Goal: Information Seeking & Learning: Learn about a topic

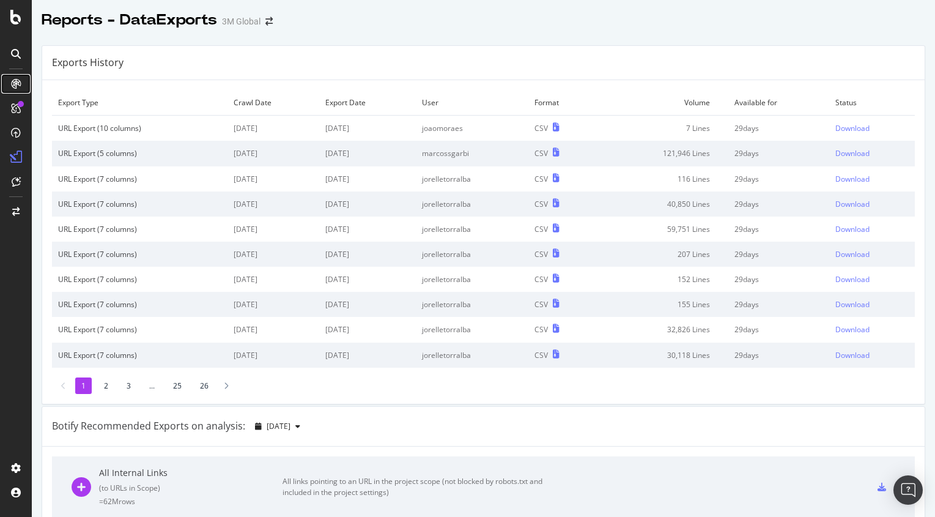
click at [17, 89] on div at bounding box center [16, 84] width 20 height 20
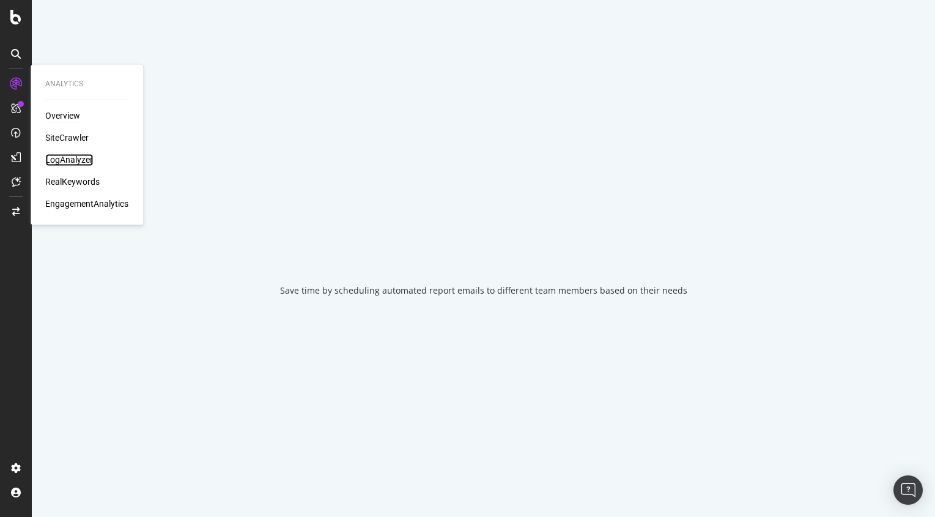
click at [71, 157] on div "LogAnalyzer" at bounding box center [69, 160] width 48 height 12
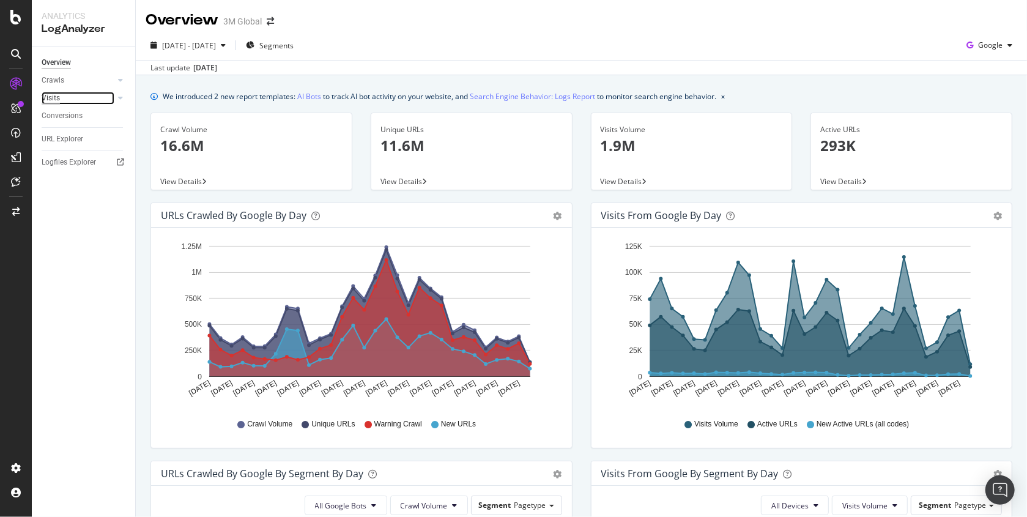
click at [54, 93] on div "Visits" at bounding box center [51, 98] width 18 height 13
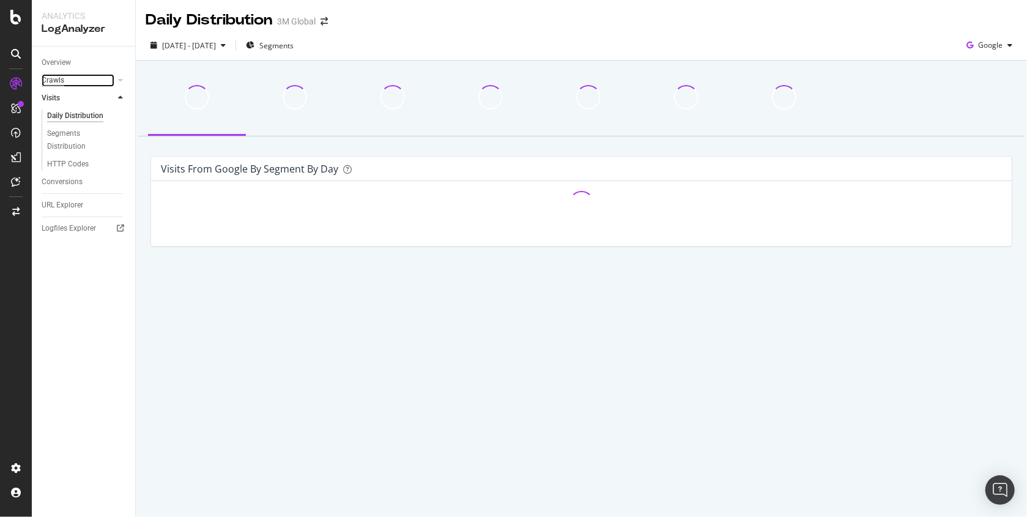
click at [51, 78] on div "Crawls" at bounding box center [53, 80] width 23 height 13
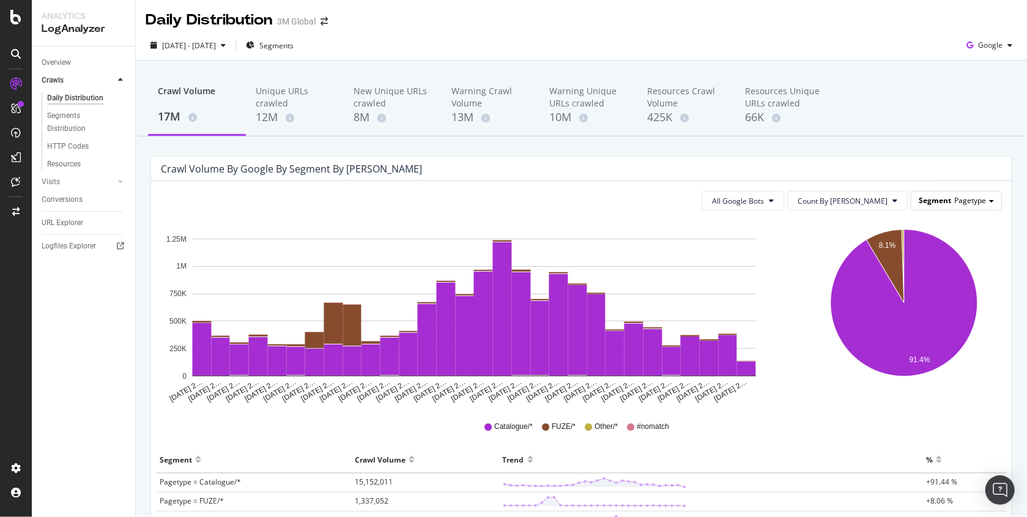
click at [934, 199] on span "Segment" at bounding box center [934, 200] width 32 height 10
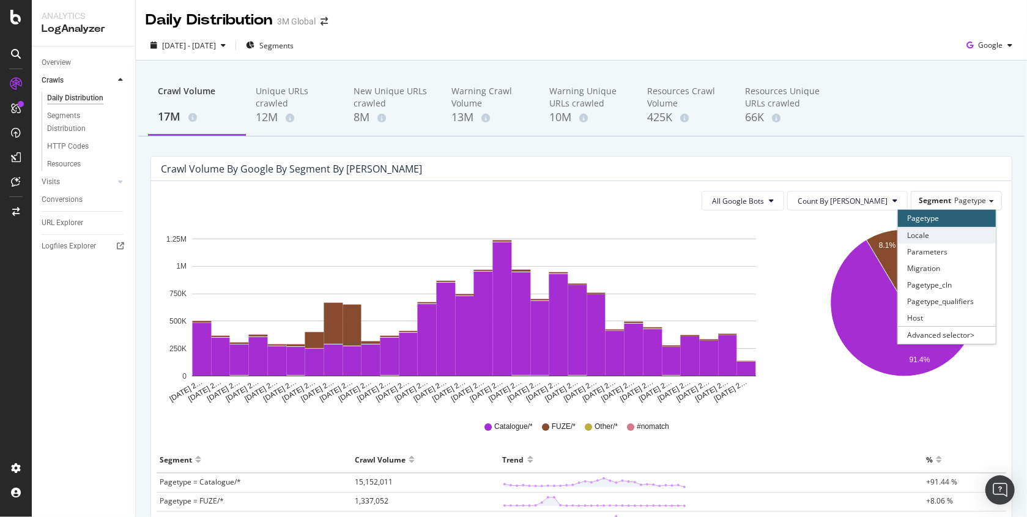
click at [934, 232] on div "Locale" at bounding box center [947, 235] width 98 height 17
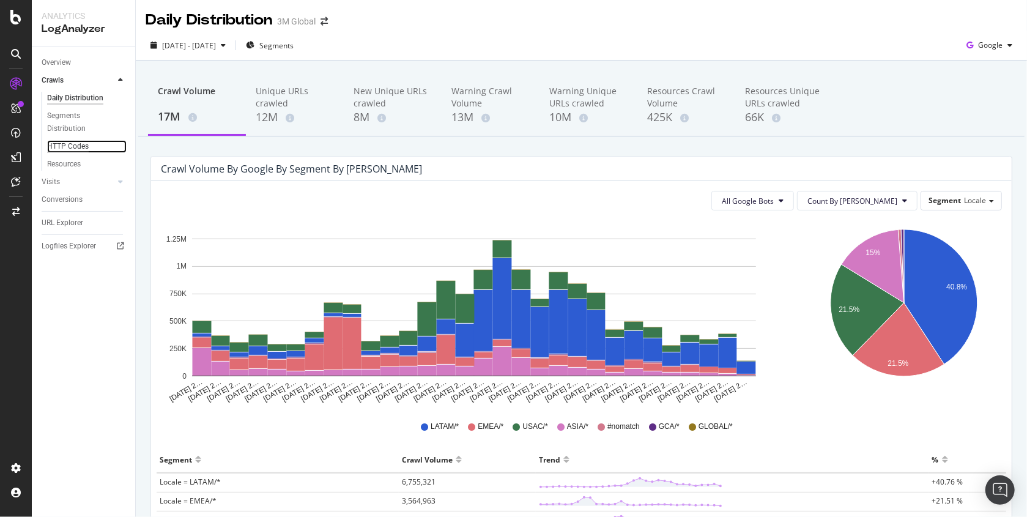
click at [63, 149] on div "HTTP Codes" at bounding box center [68, 146] width 42 height 13
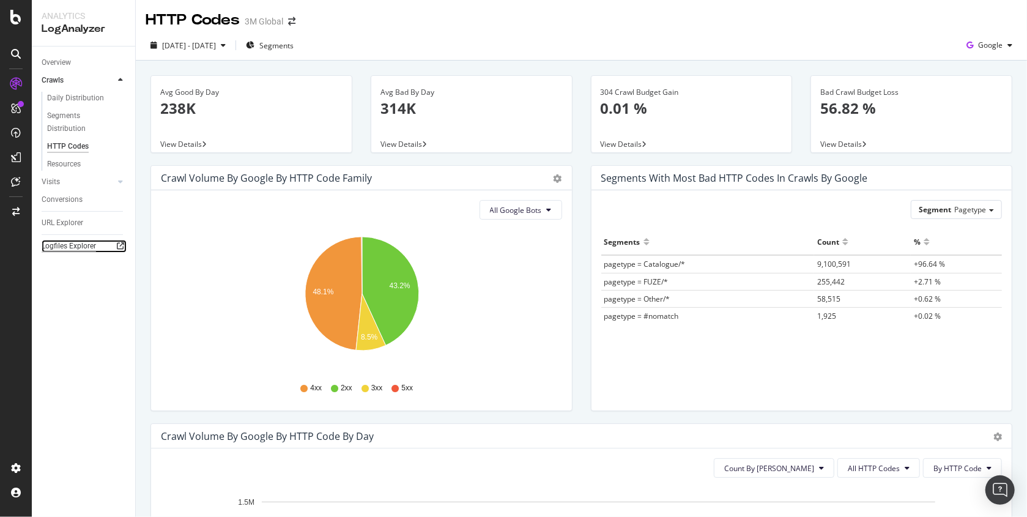
click at [76, 249] on div "Logfiles Explorer" at bounding box center [69, 246] width 54 height 13
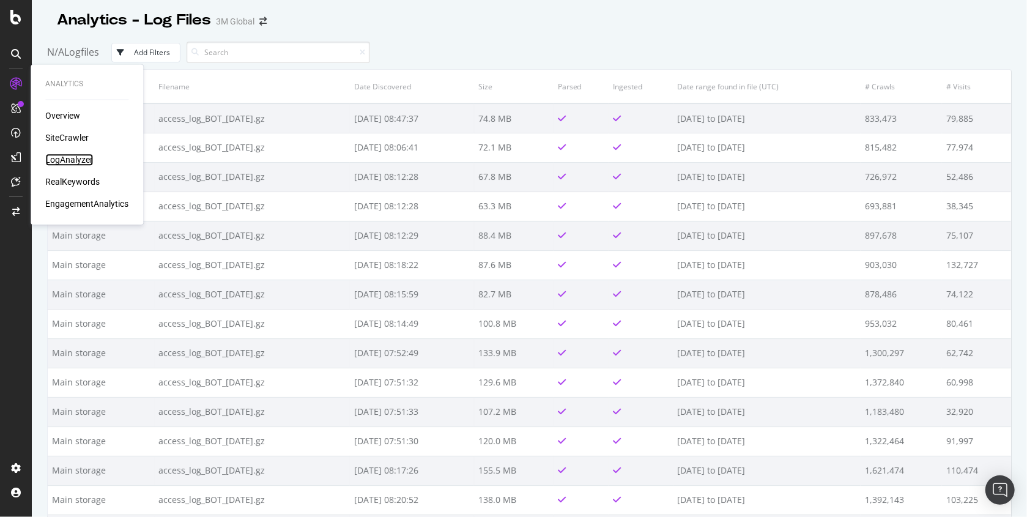
click at [69, 162] on div "LogAnalyzer" at bounding box center [69, 160] width 48 height 12
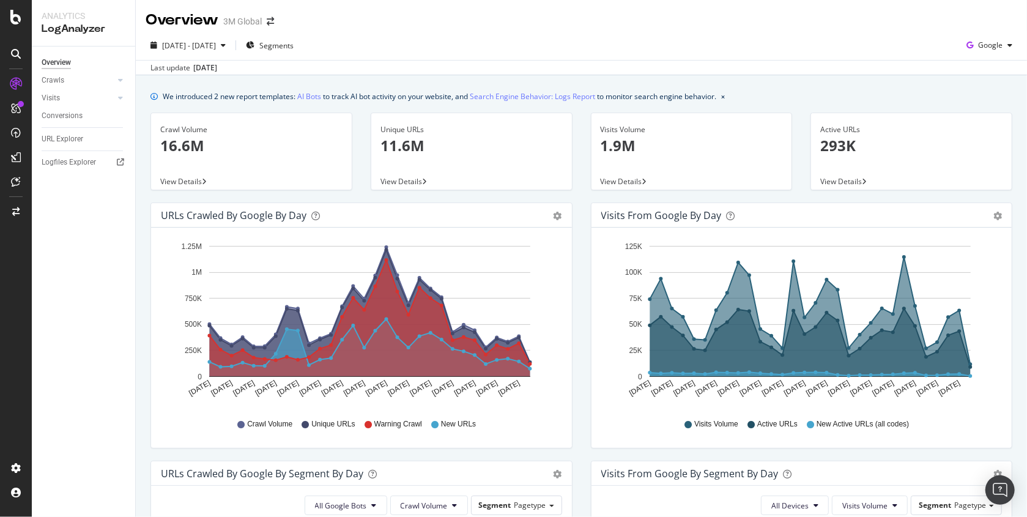
click at [64, 321] on div "Overview Crawls Daily Distribution Segments Distribution HTTP Codes Resources V…" at bounding box center [83, 281] width 103 height 470
click at [120, 84] on icon at bounding box center [120, 79] width 5 height 7
click at [119, 181] on icon at bounding box center [120, 181] width 5 height 7
click at [496, 475] on div "URLs Crawled by Google By Segment By Day" at bounding box center [348, 473] width 374 height 12
click at [967, 94] on div "We introduced 2 new report templates: AI Bots to track AI bot activity on your …" at bounding box center [580, 96] width 861 height 13
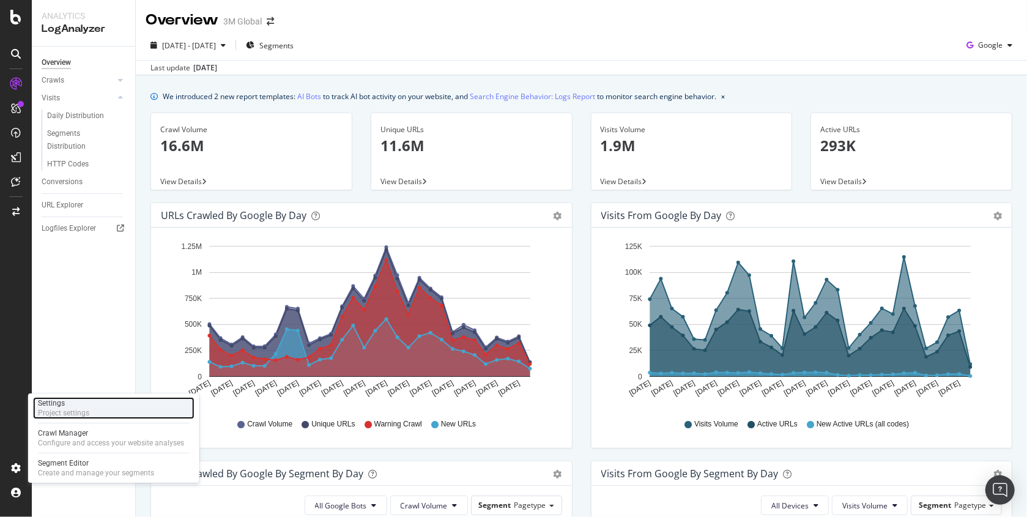
click at [73, 416] on div "Project settings" at bounding box center [63, 413] width 51 height 10
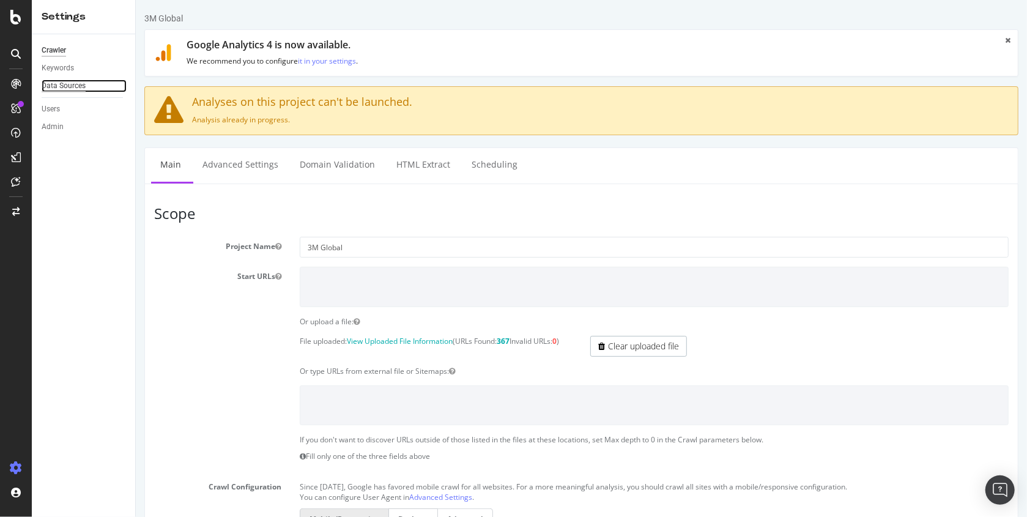
click at [61, 89] on div "Data Sources" at bounding box center [64, 85] width 44 height 13
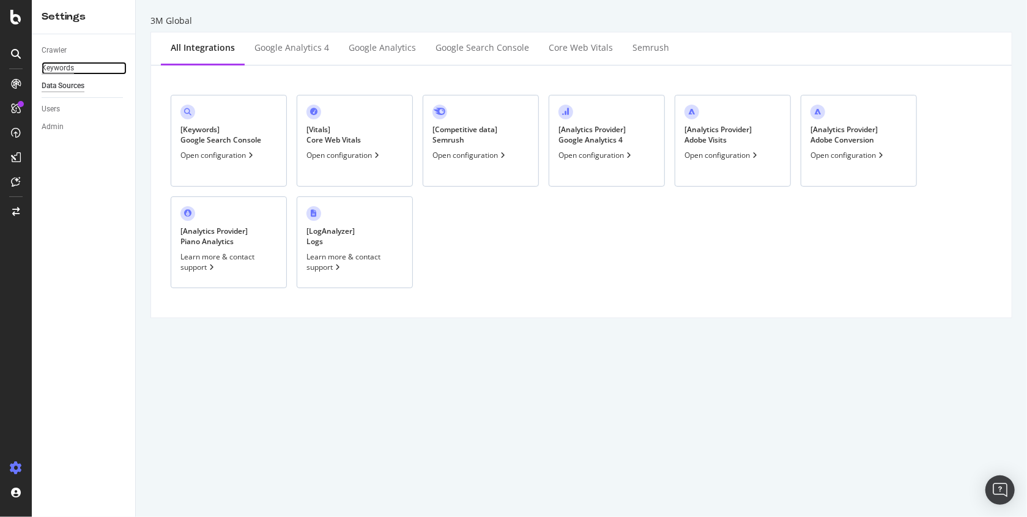
click at [58, 71] on div "Keywords" at bounding box center [58, 68] width 32 height 13
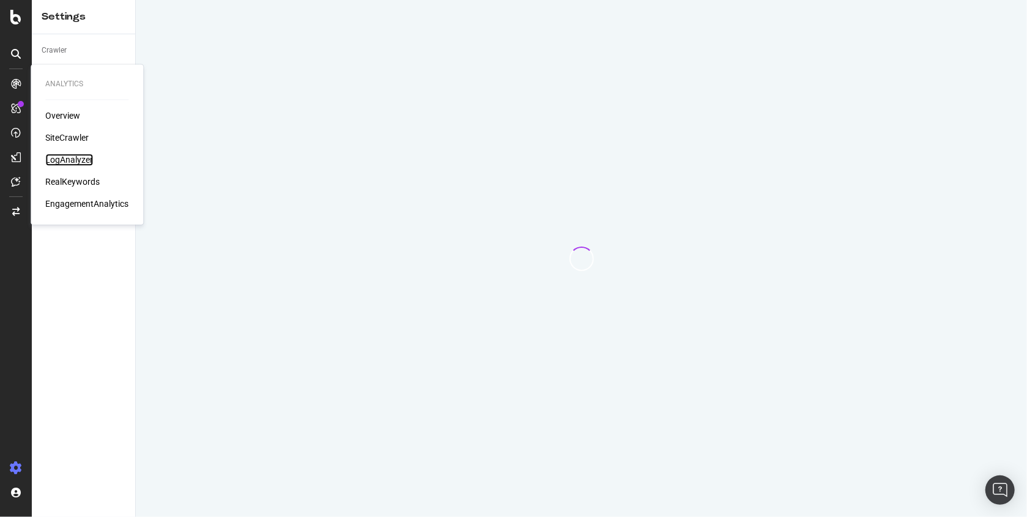
click at [59, 158] on div "LogAnalyzer" at bounding box center [69, 160] width 48 height 12
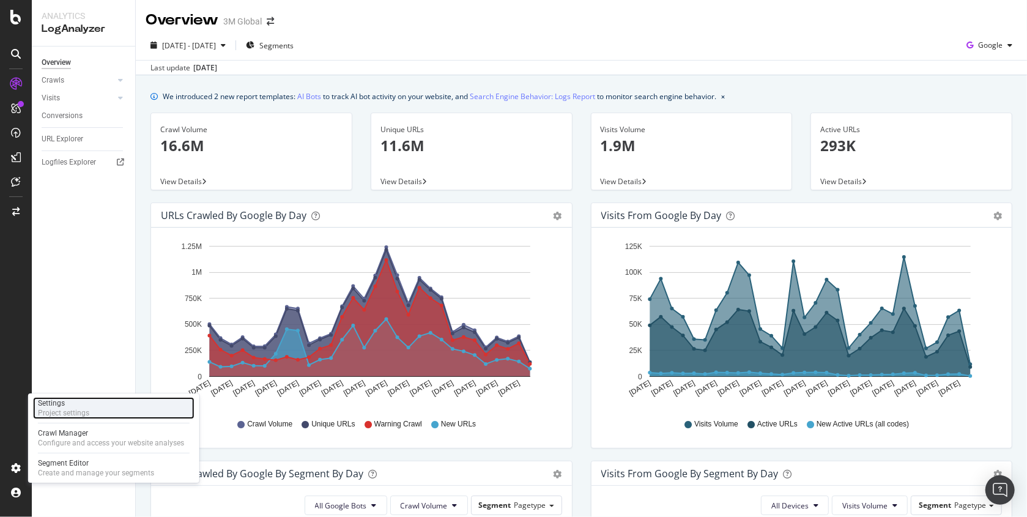
click at [64, 416] on div "Project settings" at bounding box center [63, 413] width 51 height 10
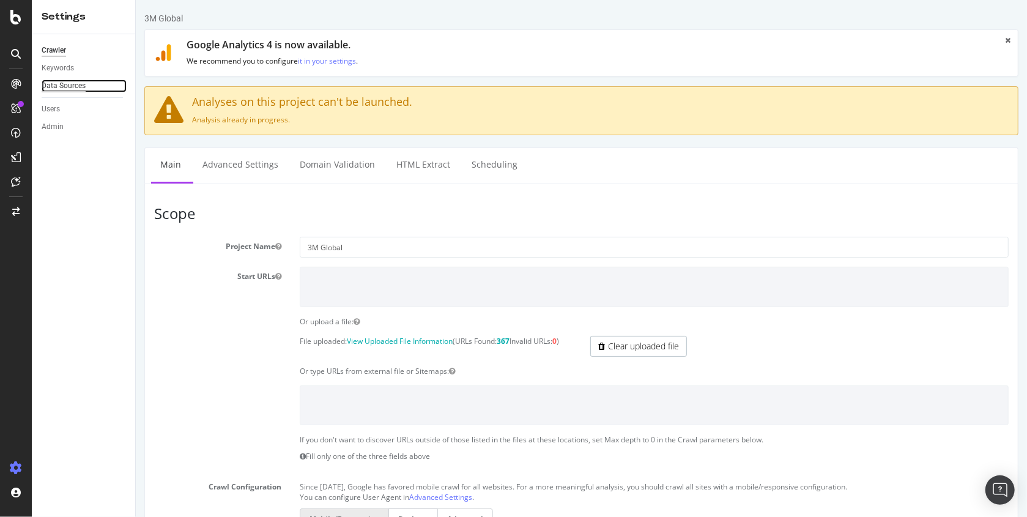
click at [61, 83] on div "Data Sources" at bounding box center [64, 85] width 44 height 13
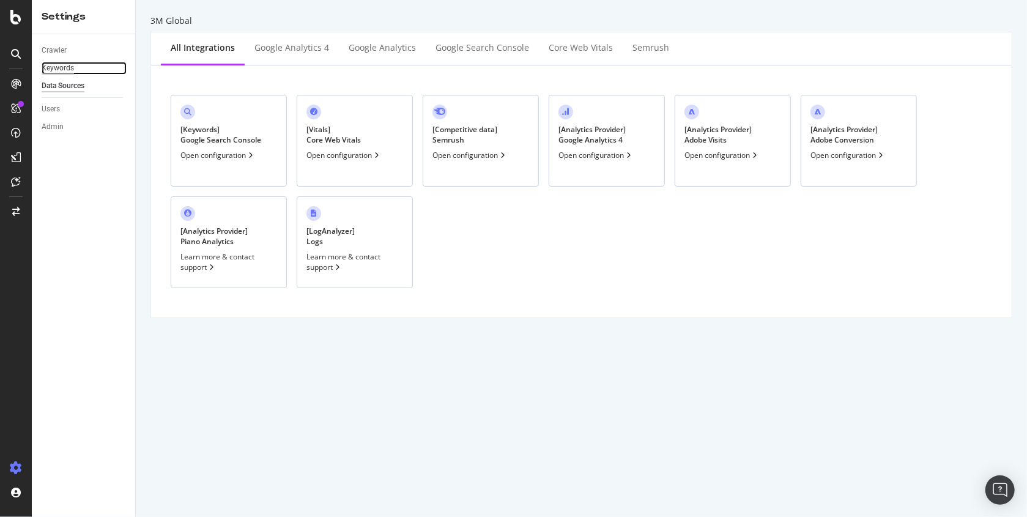
click at [61, 68] on div "Keywords" at bounding box center [58, 68] width 32 height 13
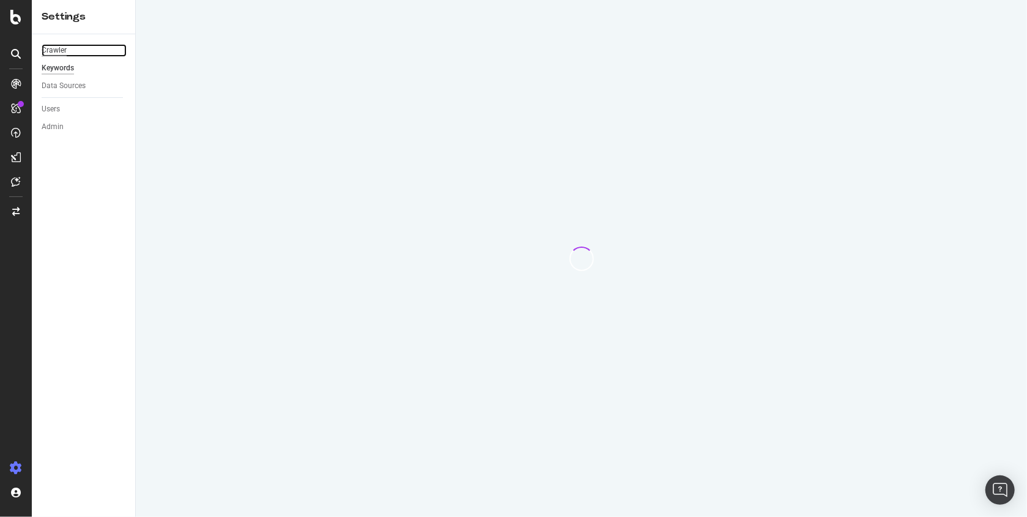
click at [59, 50] on div "Crawler" at bounding box center [54, 50] width 25 height 13
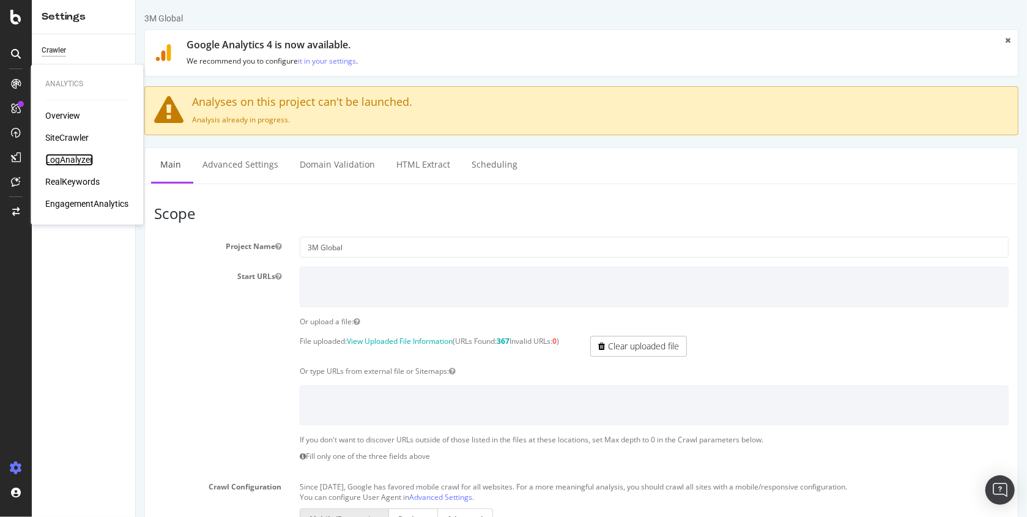
click at [64, 163] on div "LogAnalyzer" at bounding box center [69, 160] width 48 height 12
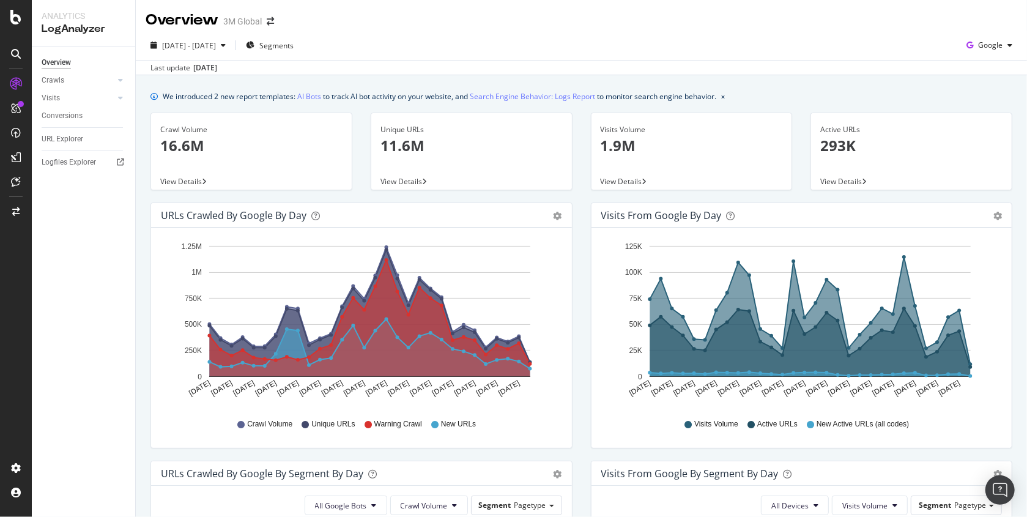
click at [80, 279] on div "Overview Crawls Daily Distribution Segments Distribution HTTP Codes Resources V…" at bounding box center [83, 281] width 103 height 470
click at [992, 45] on span "Google" at bounding box center [990, 45] width 24 height 10
click at [979, 140] on span "OpenAI" at bounding box center [990, 136] width 45 height 11
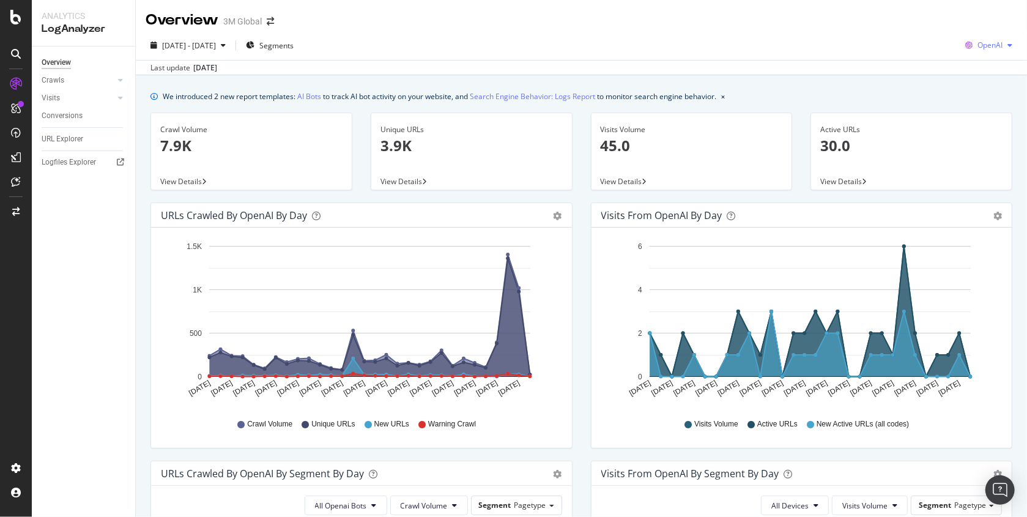
click at [993, 50] on span "OpenAI" at bounding box center [989, 45] width 25 height 10
click at [973, 115] on span "Baidu" at bounding box center [990, 114] width 45 height 11
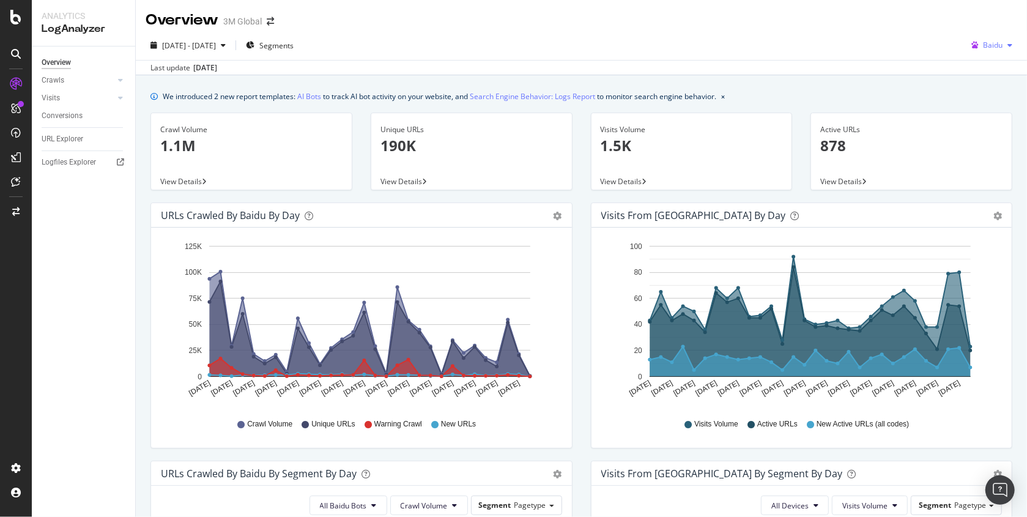
click at [1005, 45] on div "button" at bounding box center [1009, 45] width 15 height 7
click at [979, 164] on span "Other AI Bots" at bounding box center [990, 159] width 45 height 11
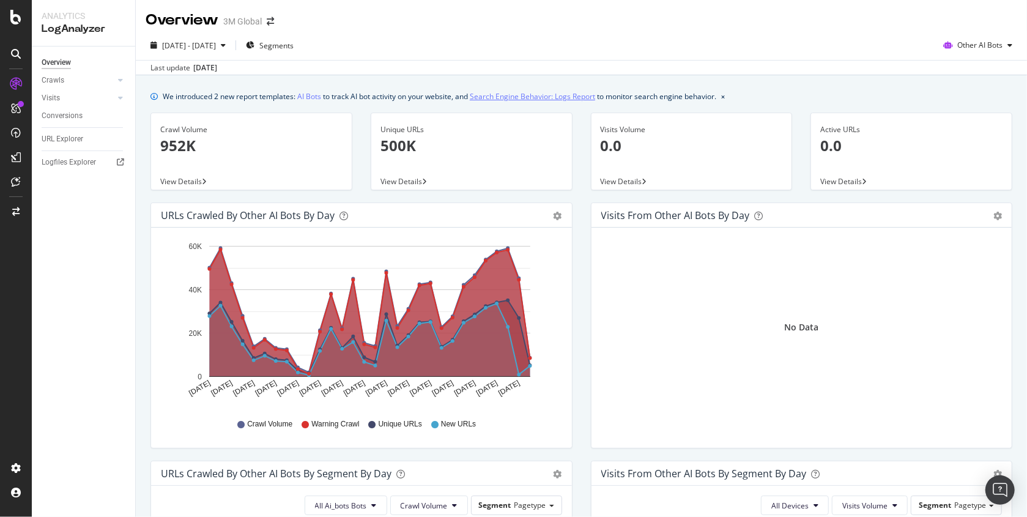
click at [506, 99] on link "Search Engine Behavior: Logs Report" at bounding box center [532, 96] width 125 height 13
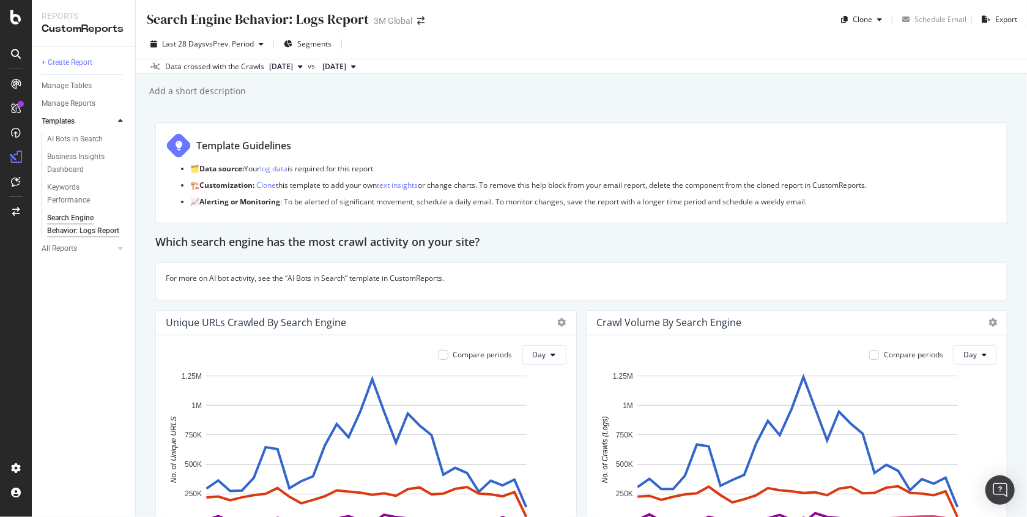
drag, startPoint x: 1016, startPoint y: 122, endPoint x: 1019, endPoint y: 166, distance: 43.5
click at [1019, 166] on div "Search Engine Behavior: Logs Report Search Engine Behavior: Logs Report 3M Glob…" at bounding box center [581, 258] width 891 height 517
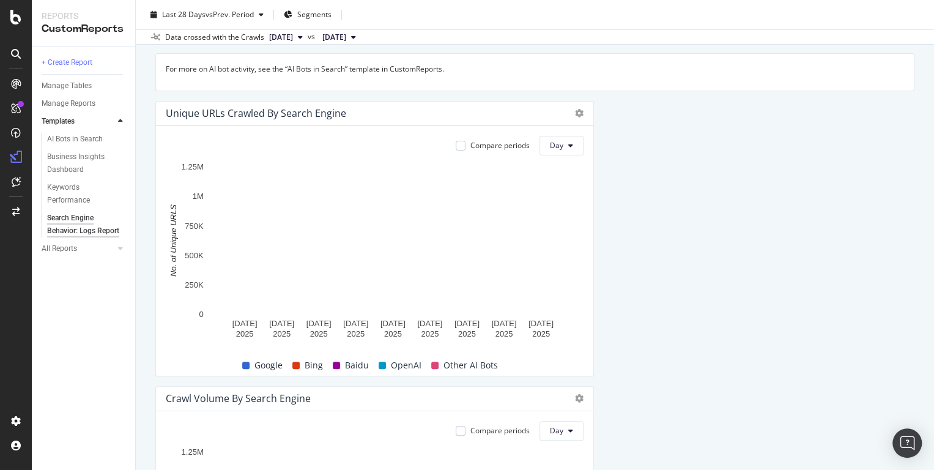
scroll to position [209, 0]
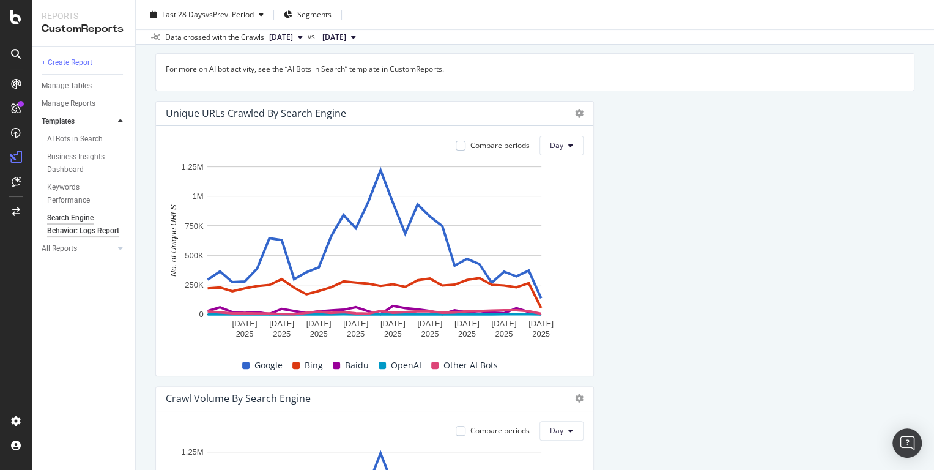
click at [346, 37] on span "2025 Aug. 10th" at bounding box center [334, 37] width 24 height 11
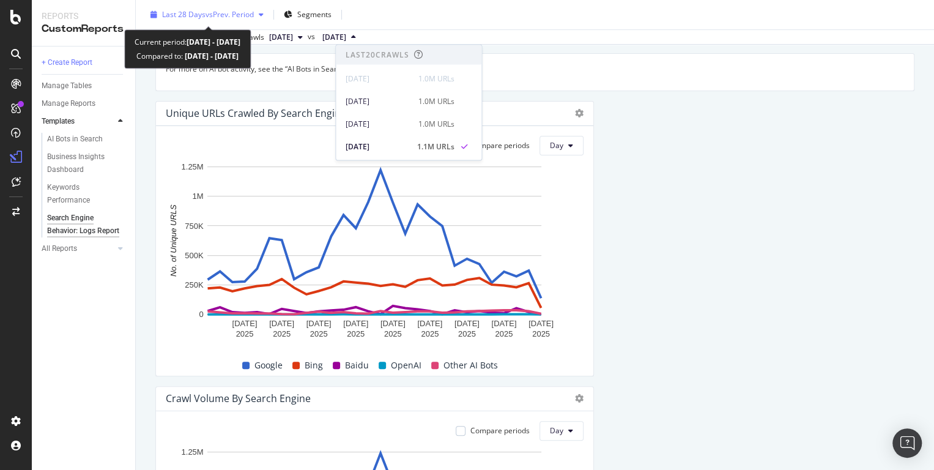
click at [266, 8] on div "Last 28 Days vs Prev. Period" at bounding box center [207, 15] width 123 height 18
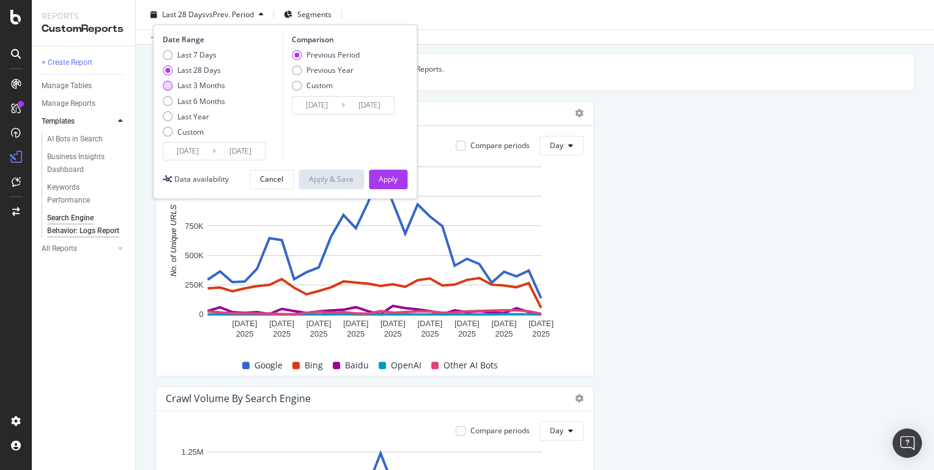
click at [197, 81] on div "Last 3 Months" at bounding box center [201, 85] width 48 height 10
type input "2025/06/11"
type input "2025/03/11"
type input "2025/06/10"
click at [394, 185] on div "Apply" at bounding box center [387, 179] width 19 height 18
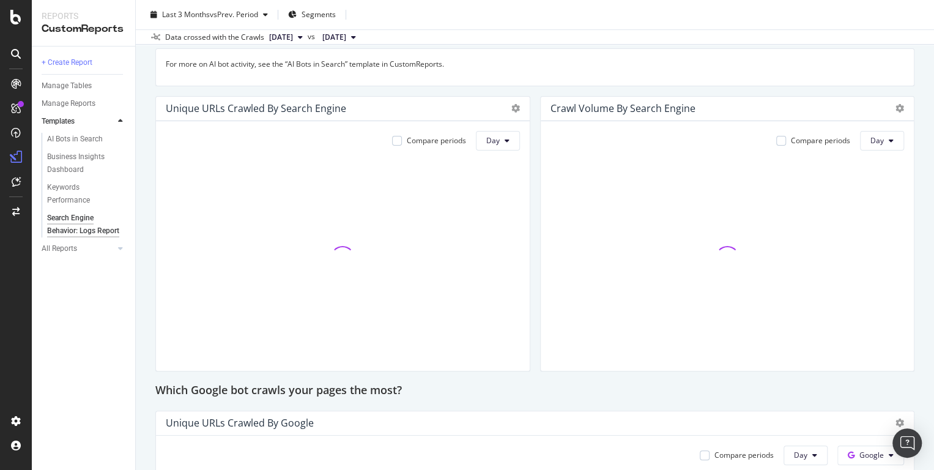
scroll to position [221, 0]
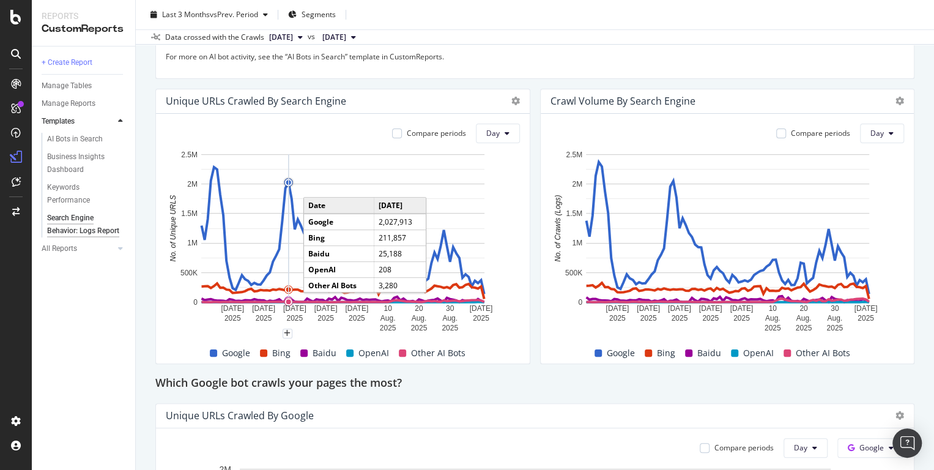
click at [289, 180] on circle "A chart." at bounding box center [288, 182] width 5 height 5
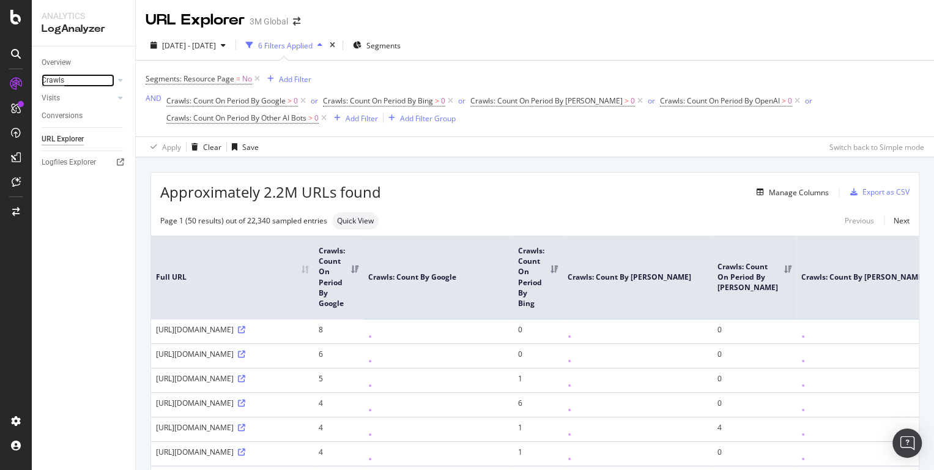
click at [50, 81] on div "Crawls" at bounding box center [53, 80] width 23 height 13
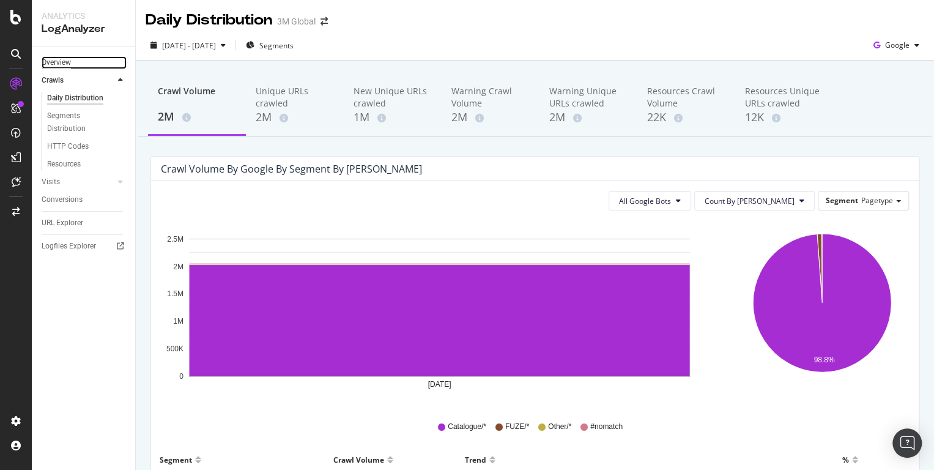
click at [60, 68] on div "Overview" at bounding box center [56, 62] width 29 height 13
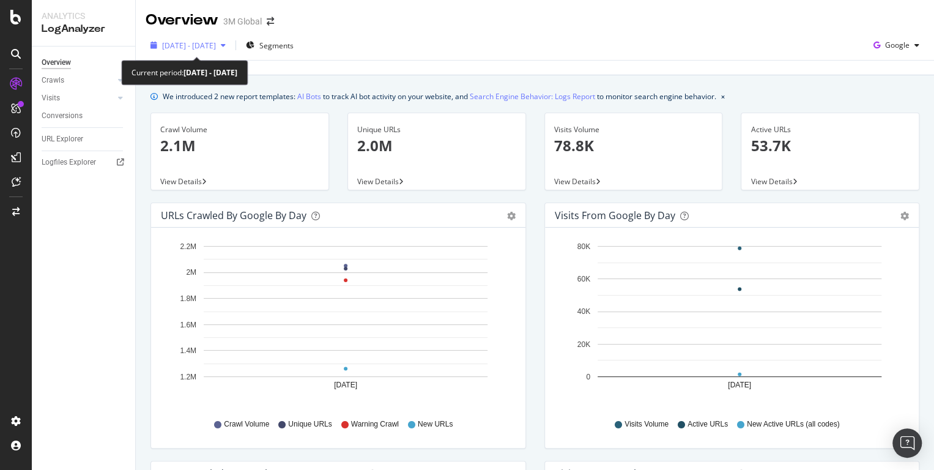
click at [216, 50] on span "2025 Jul. 9th - Jul. 9th" at bounding box center [189, 45] width 54 height 10
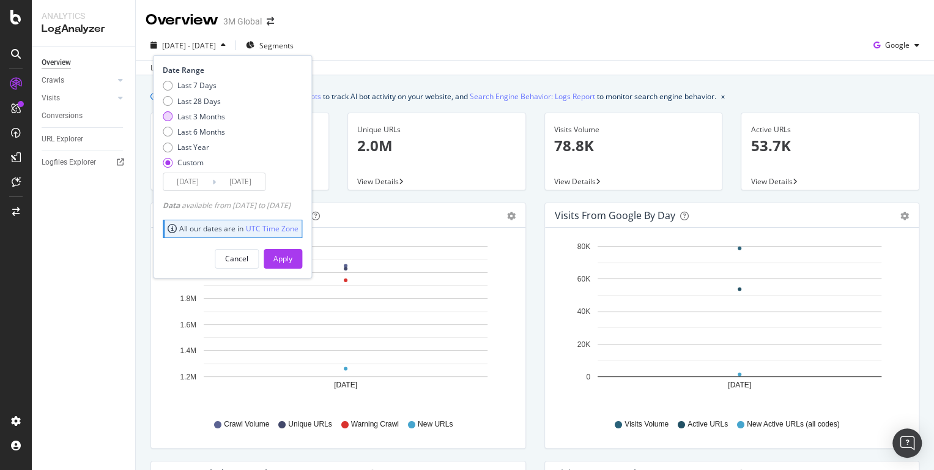
click at [169, 118] on div "Last 3 Months" at bounding box center [168, 116] width 10 height 10
type input "2025/06/11"
type input "2025/09/10"
click at [292, 256] on div "Apply" at bounding box center [282, 258] width 19 height 10
